Goal: Transaction & Acquisition: Download file/media

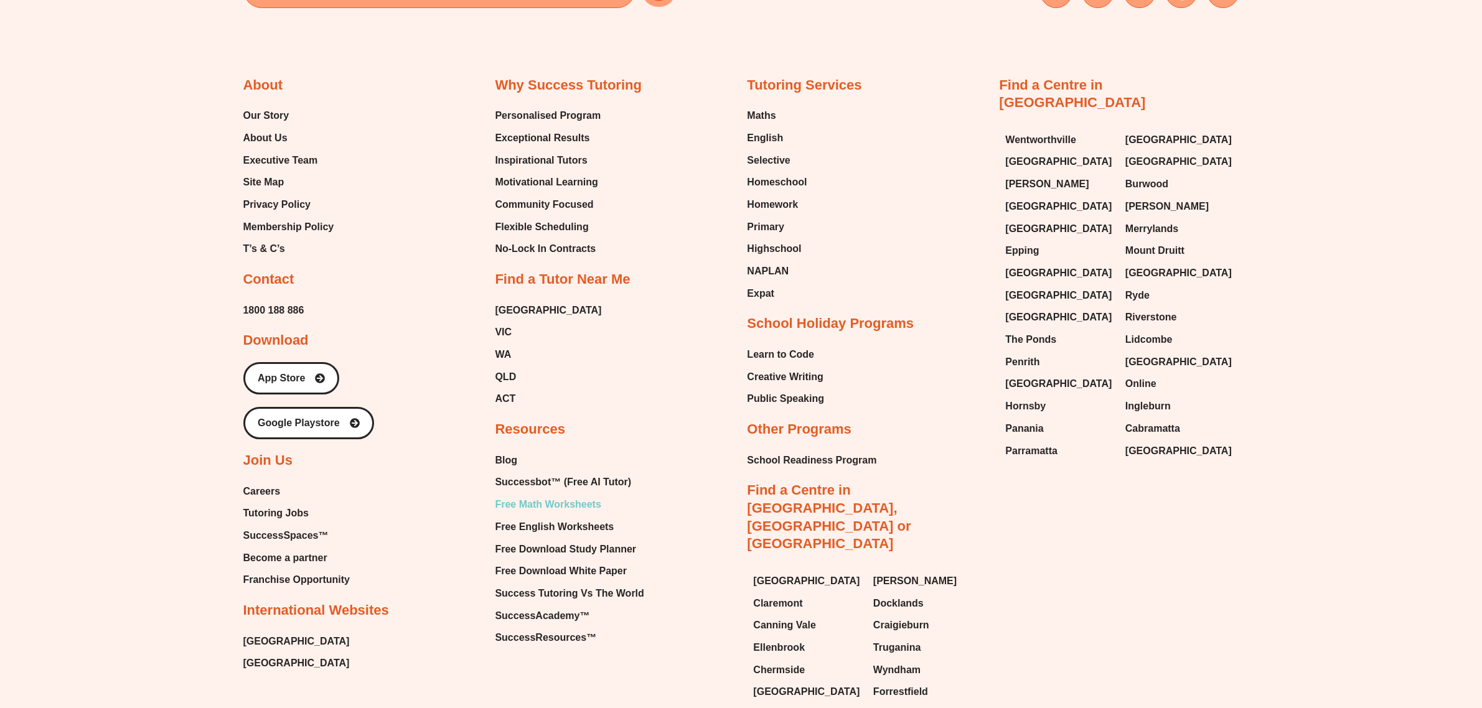
scroll to position [5756, 0]
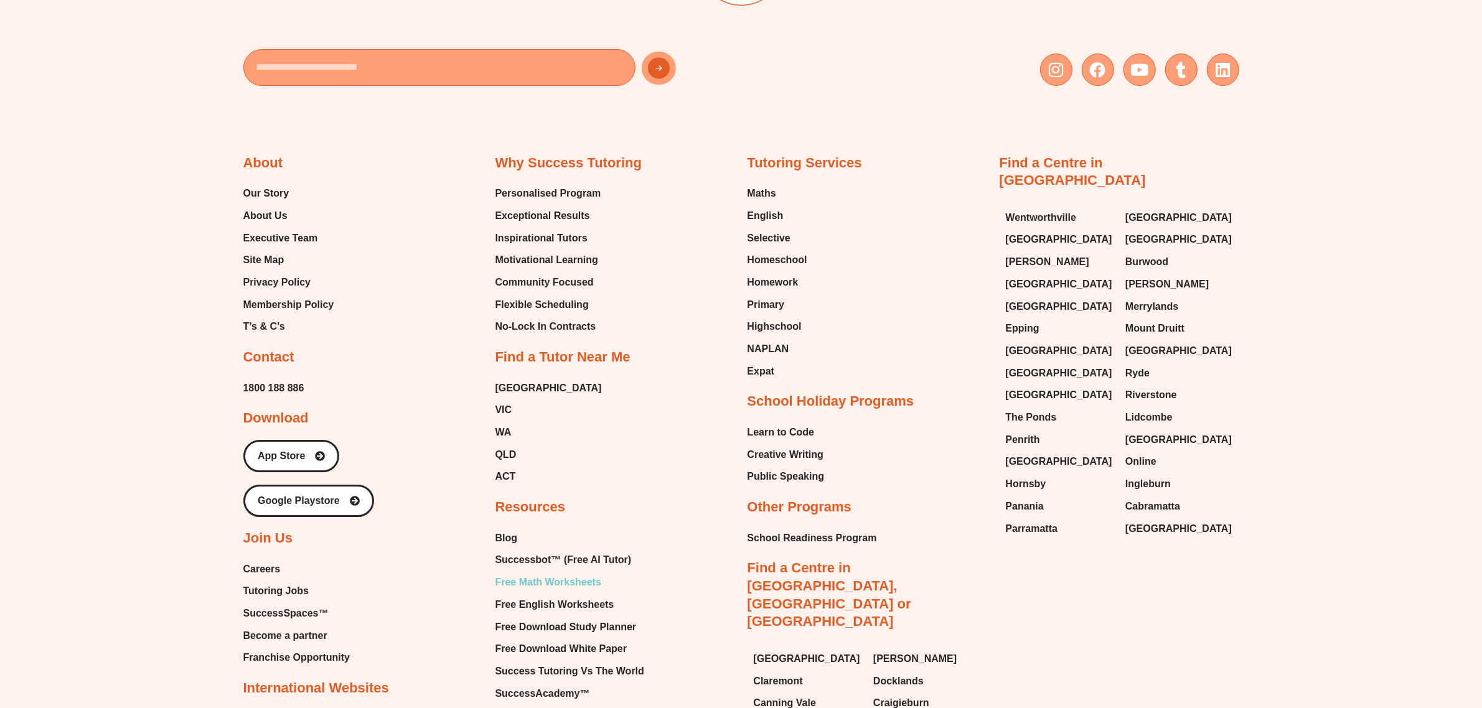
click at [557, 573] on span "Free Math Worksheets" at bounding box center [548, 582] width 106 height 19
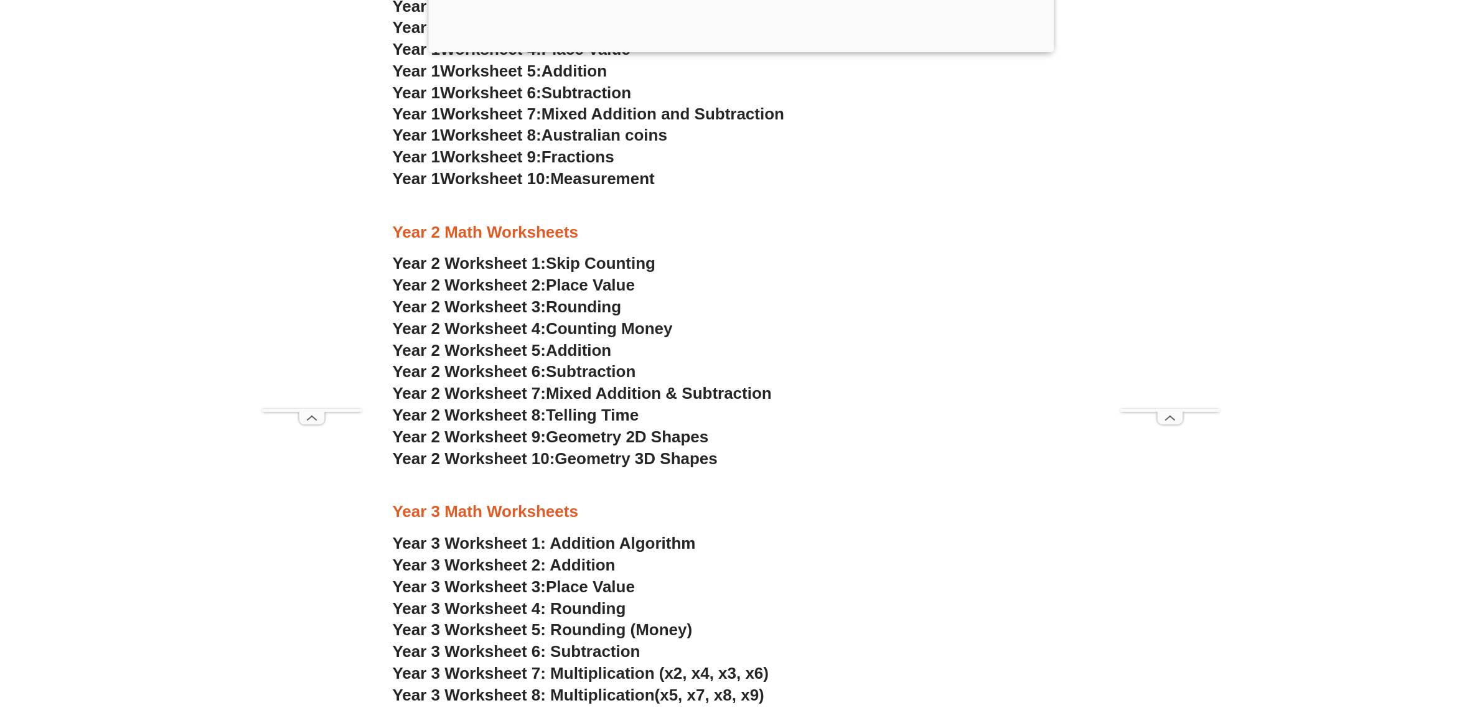
scroll to position [1473, 0]
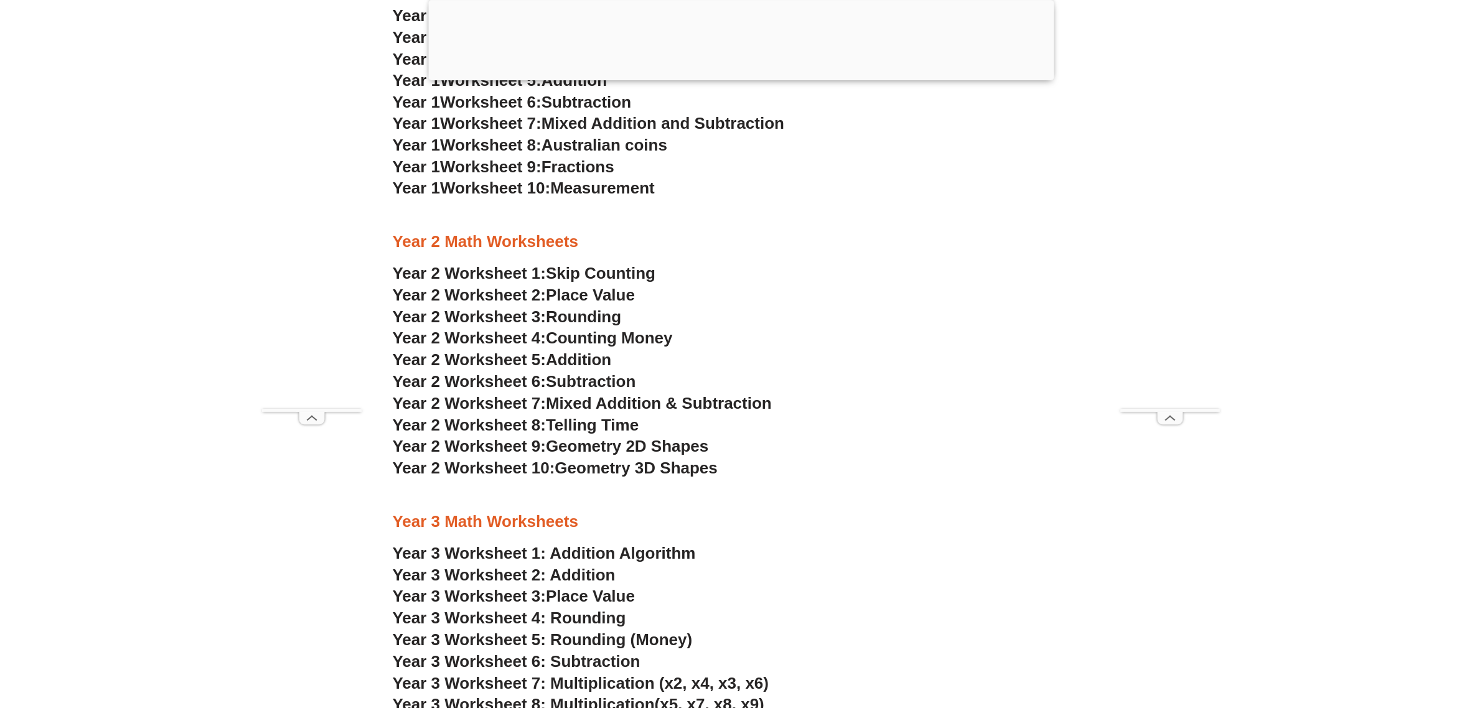
click at [530, 384] on span "Year 2 Worksheet 6:" at bounding box center [470, 381] width 154 height 19
click at [570, 658] on span "Year 3 Worksheet 6: Subtraction" at bounding box center [517, 661] width 248 height 19
